Goal: Obtain resource: Obtain resource

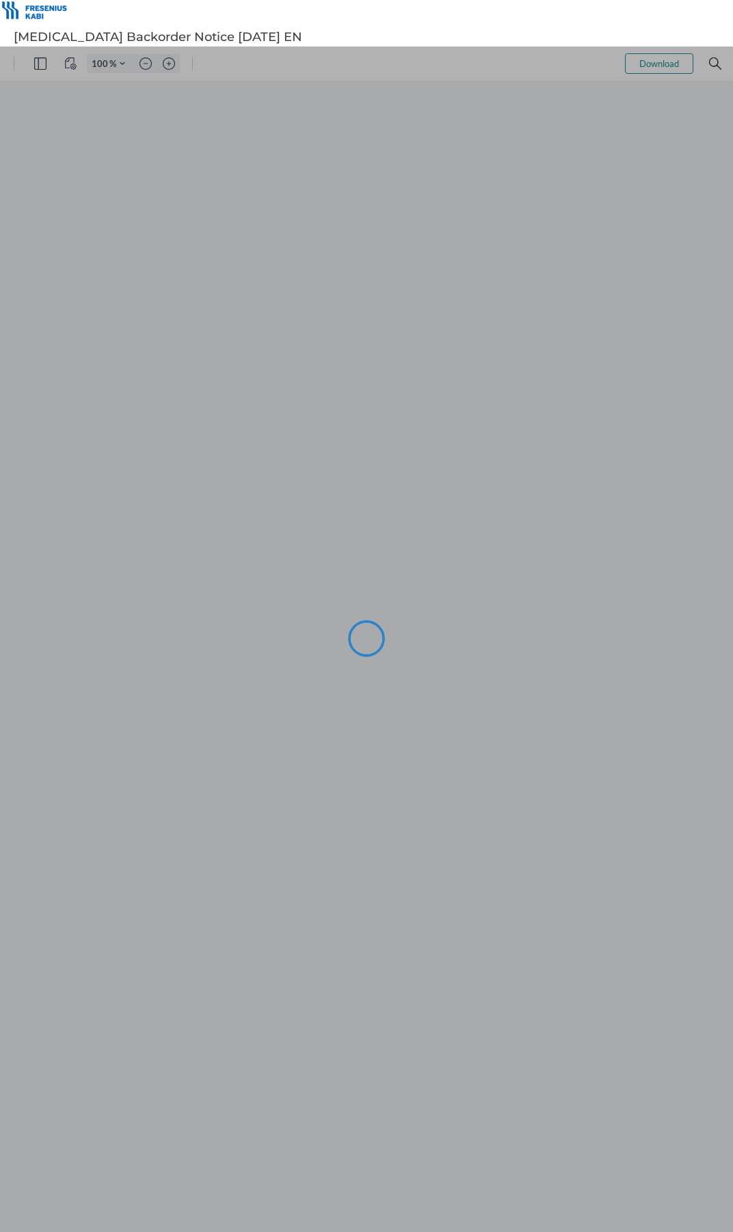
type input "172"
